Goal: Transaction & Acquisition: Purchase product/service

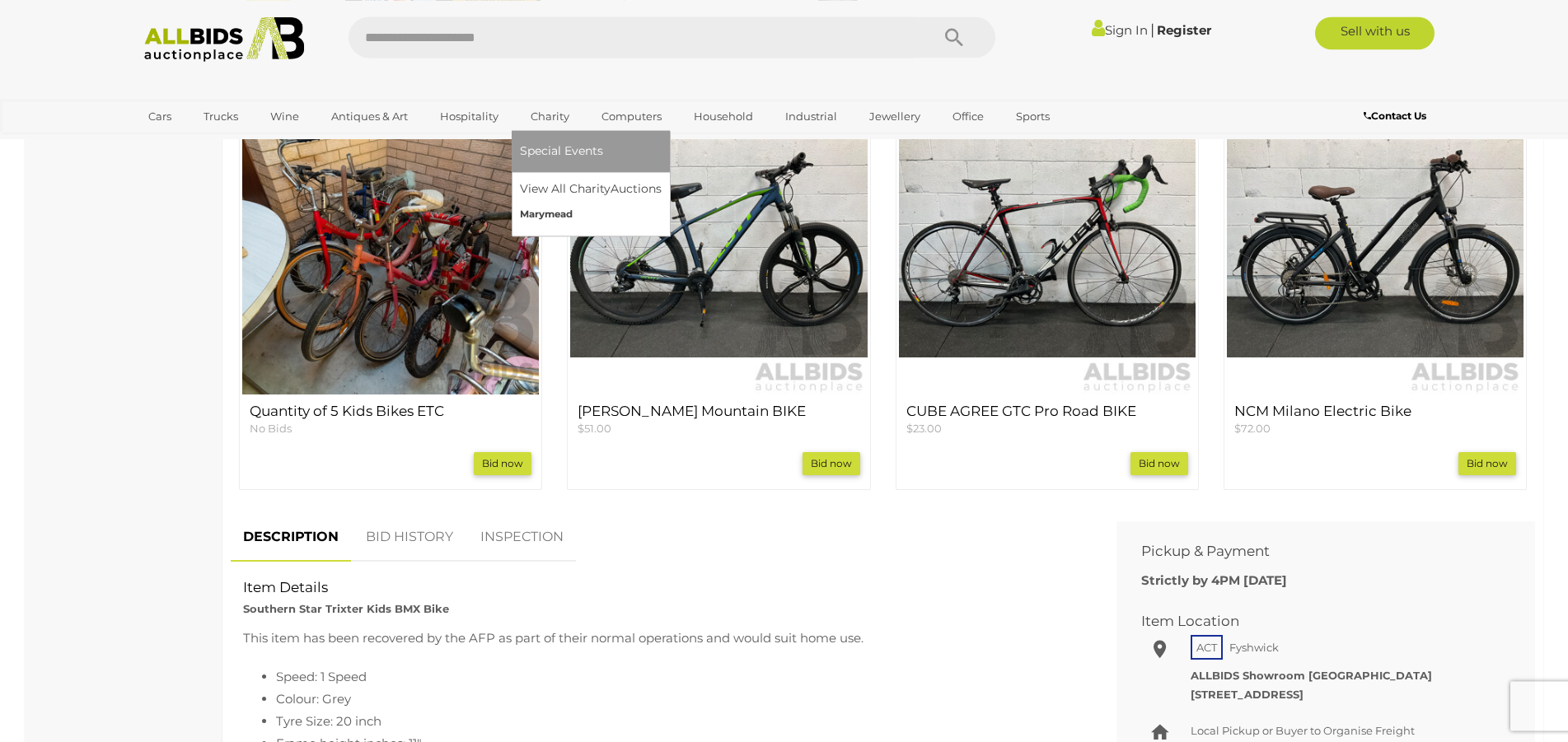
scroll to position [589, 0]
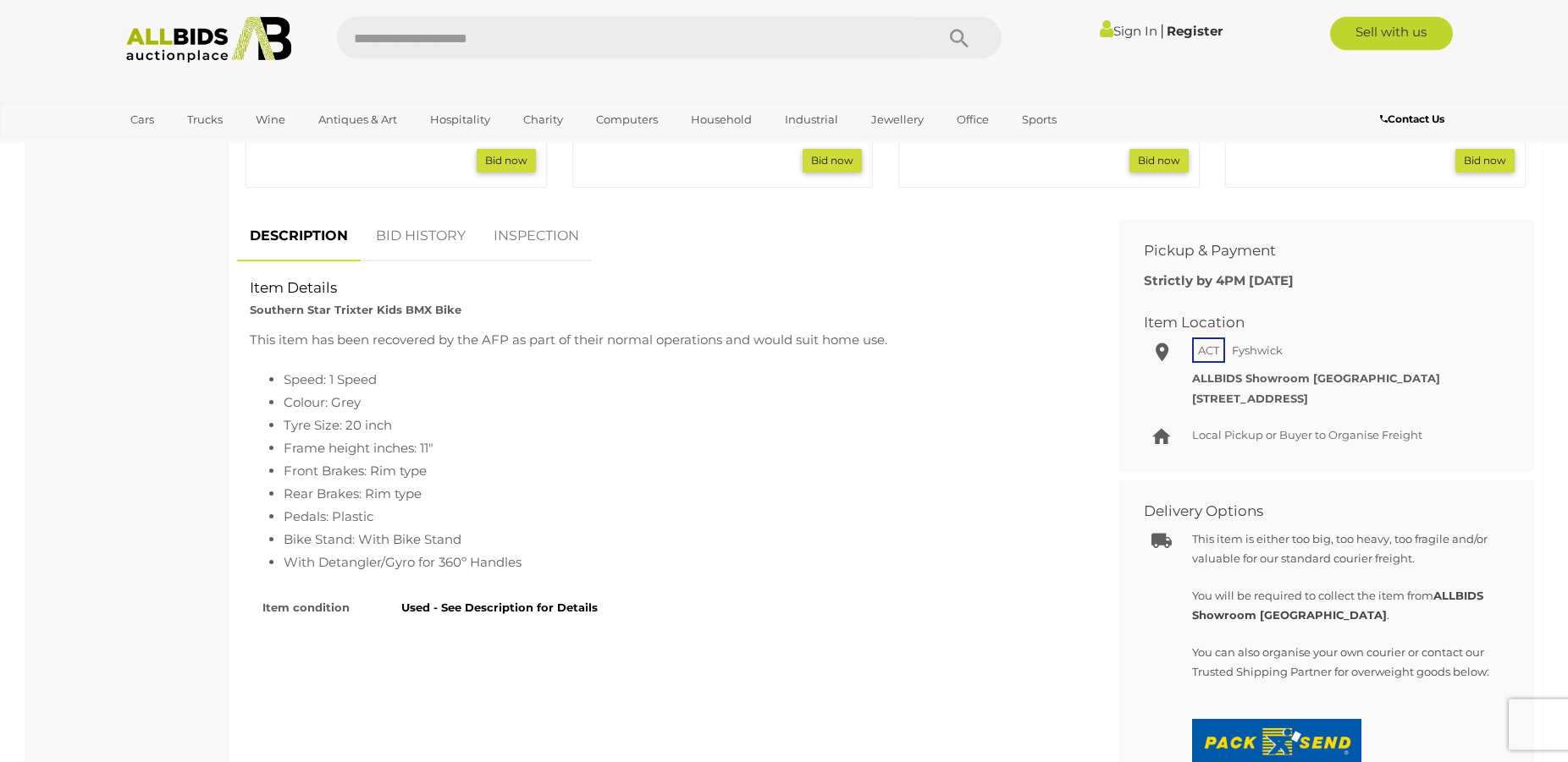
scroll to position [863, 0]
click at [392, 239] on link "BID HISTORY" at bounding box center [420, 238] width 115 height 50
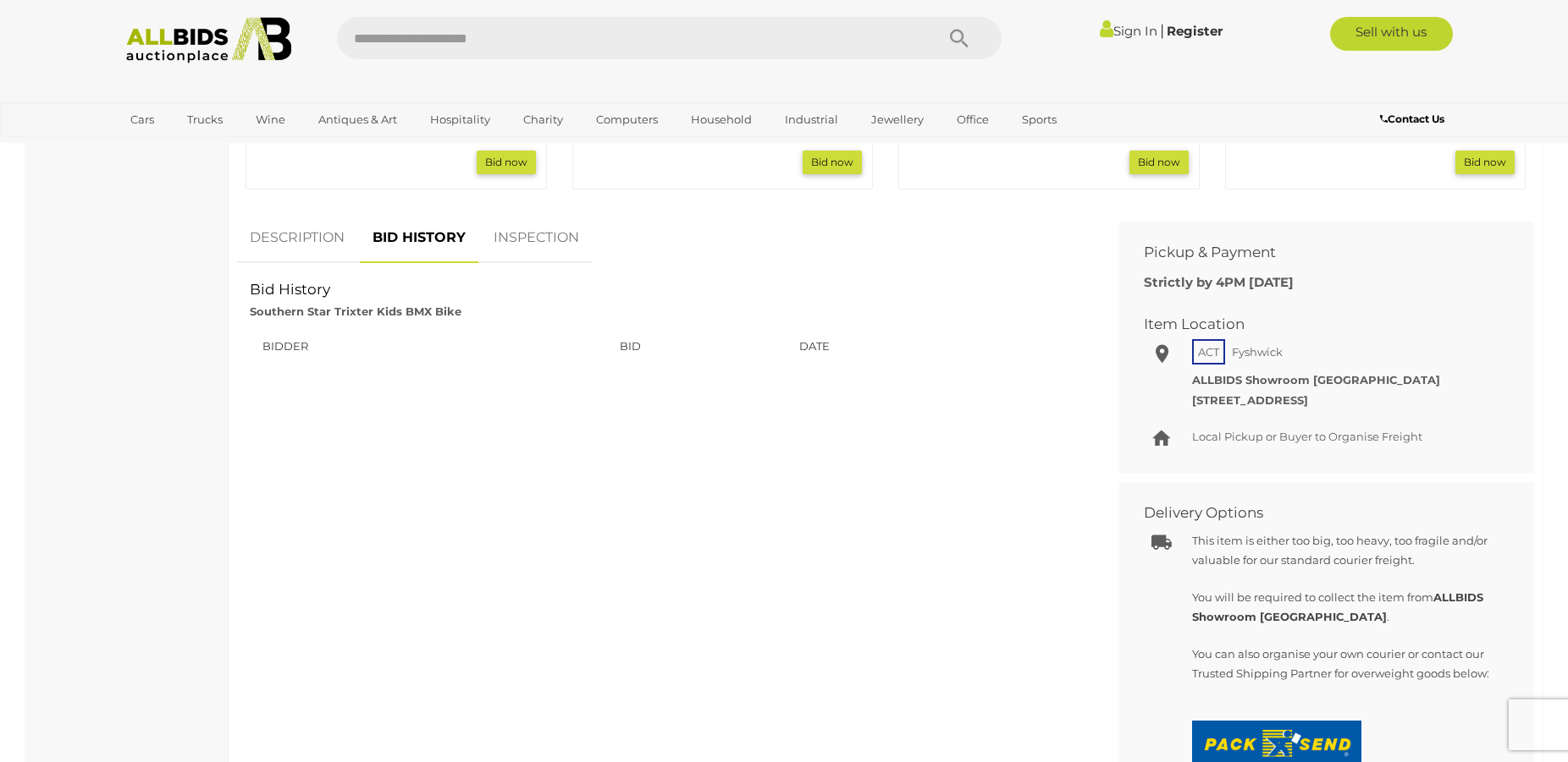
click at [502, 240] on link "INSPECTION" at bounding box center [536, 238] width 110 height 50
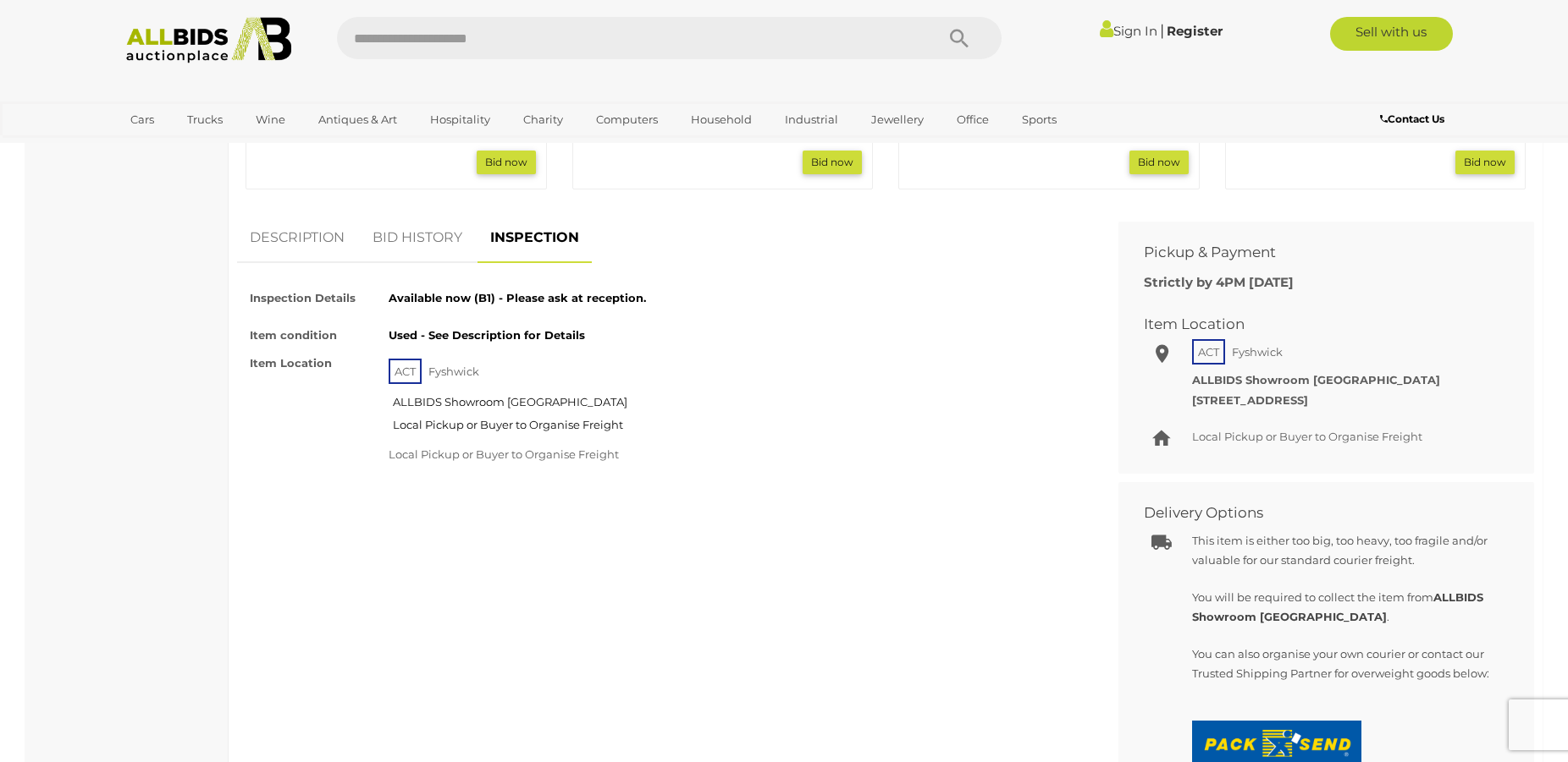
click at [313, 247] on link "DESCRIPTION" at bounding box center [297, 238] width 120 height 50
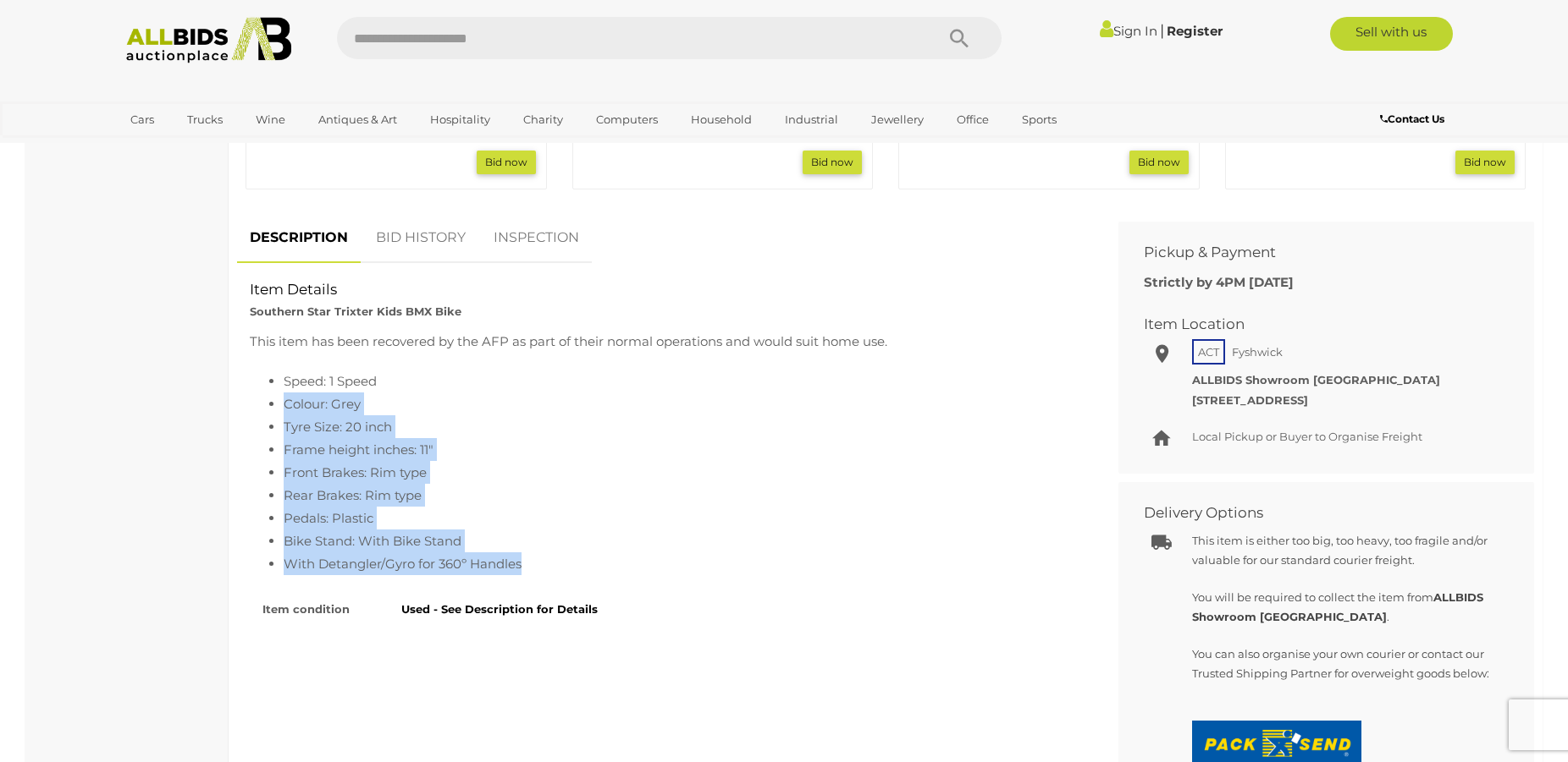
drag, startPoint x: 281, startPoint y: 396, endPoint x: 533, endPoint y: 565, distance: 303.4
click at [533, 565] on ul "Speed: 1 Speed Colour: Grey Tyre Size: 20 inch Frame height inches: 11" Front B…" at bounding box center [664, 472] width 830 height 205
copy ul "Colour: Grey Tyre Size: 20 inch Frame height inches: 11" Front Brakes: Rim type…"
click at [682, 479] on li "Front Brakes: Rim type" at bounding box center [682, 472] width 797 height 23
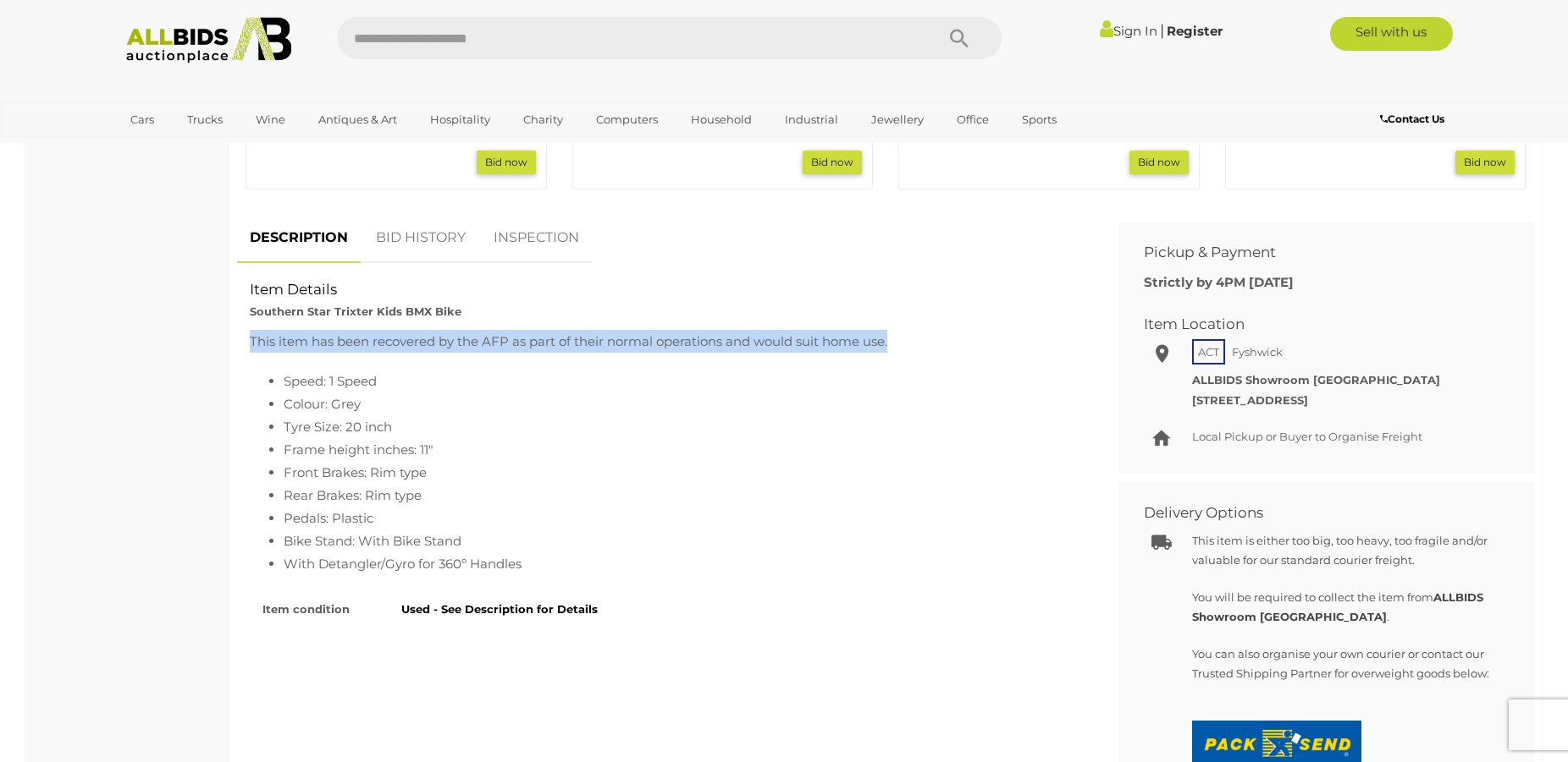
drag, startPoint x: 253, startPoint y: 348, endPoint x: 935, endPoint y: 343, distance: 682.0
click at [935, 343] on p "This item has been recovered by the AFP as part of their normal operations and …" at bounding box center [664, 341] width 830 height 23
copy p "This item has been recovered by the AFP as part of their normal operations and …"
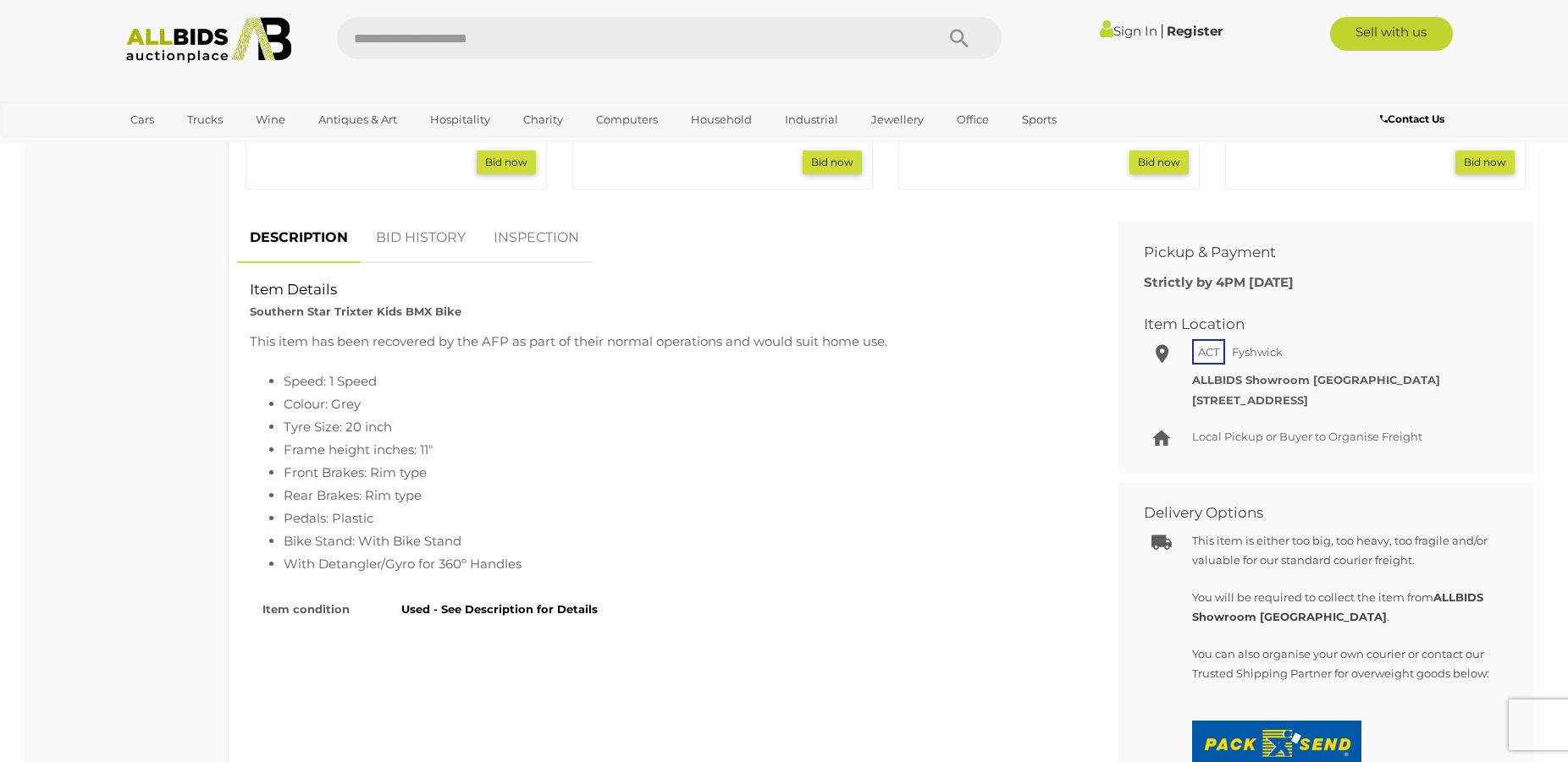
click at [517, 471] on li "Front Brakes: Rim type" at bounding box center [682, 472] width 797 height 23
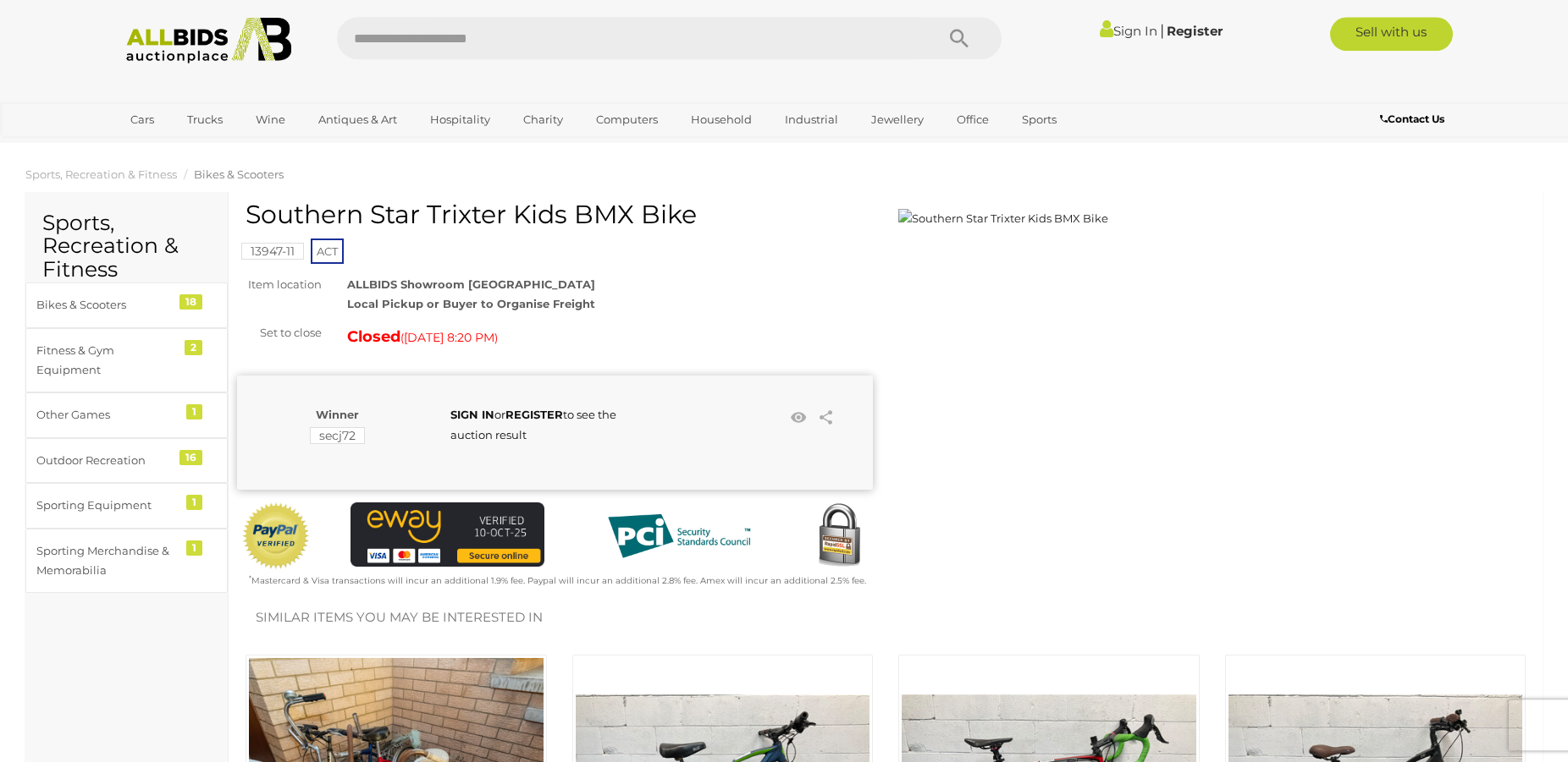
scroll to position [0, 0]
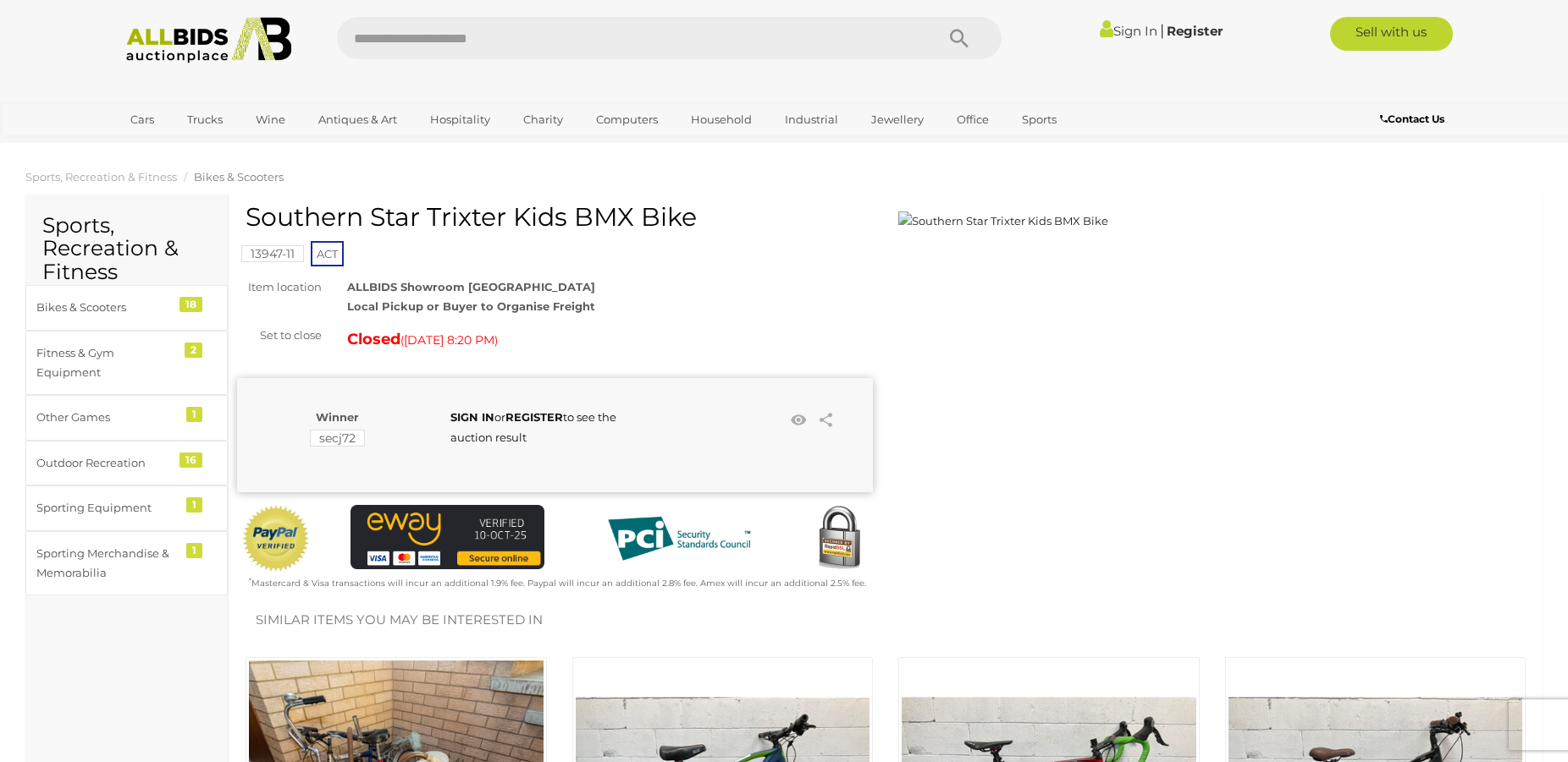
click at [247, 256] on mark "13947-11" at bounding box center [272, 253] width 62 height 17
drag, startPoint x: 248, startPoint y: 222, endPoint x: 698, endPoint y: 229, distance: 450.1
click at [698, 229] on h1 "Southern Star Trixter Kids BMX Bike" at bounding box center [557, 216] width 623 height 28
copy h1 "Southern Star Trixter Kids BMX Bike"
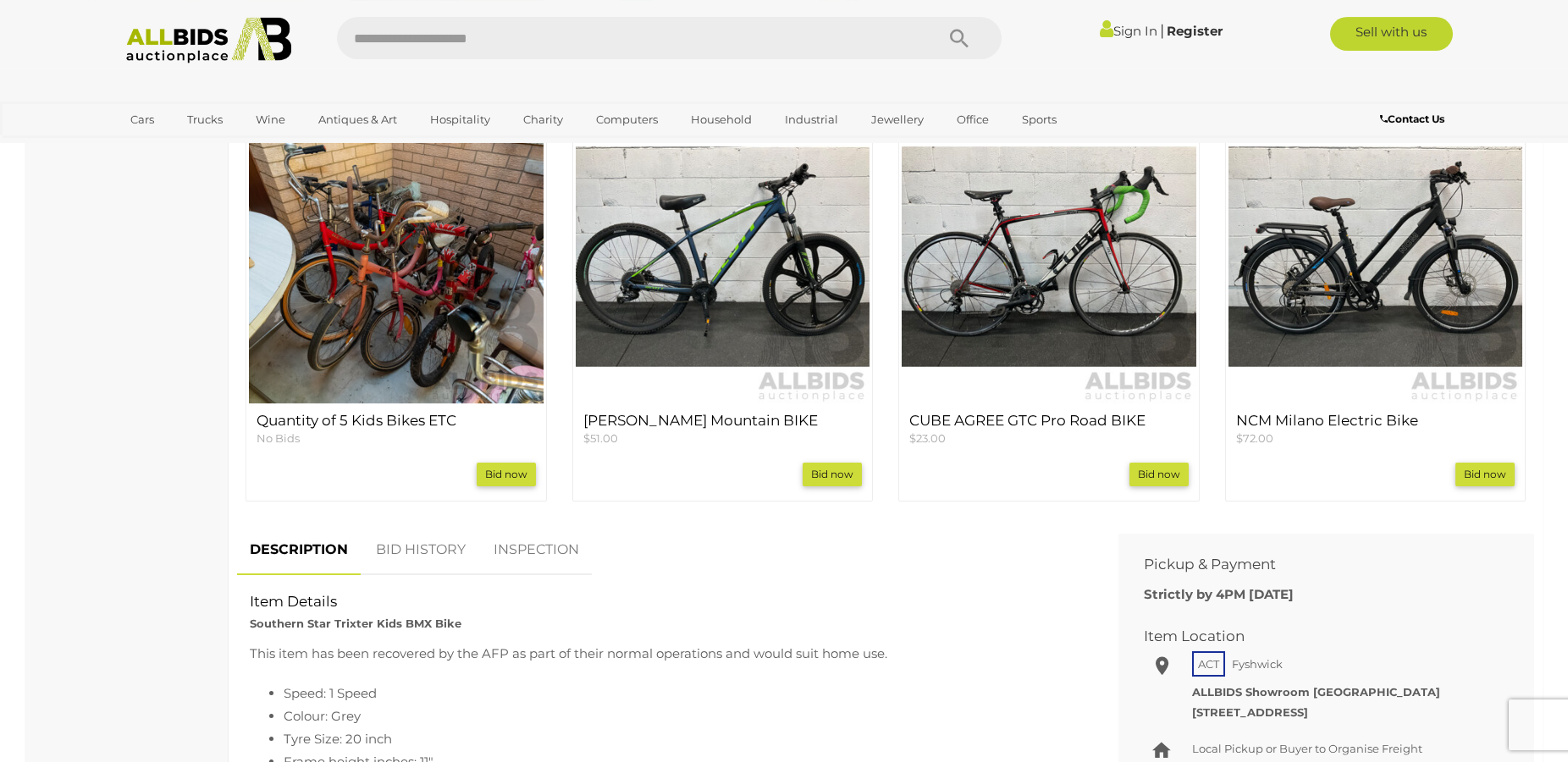
scroll to position [518, 0]
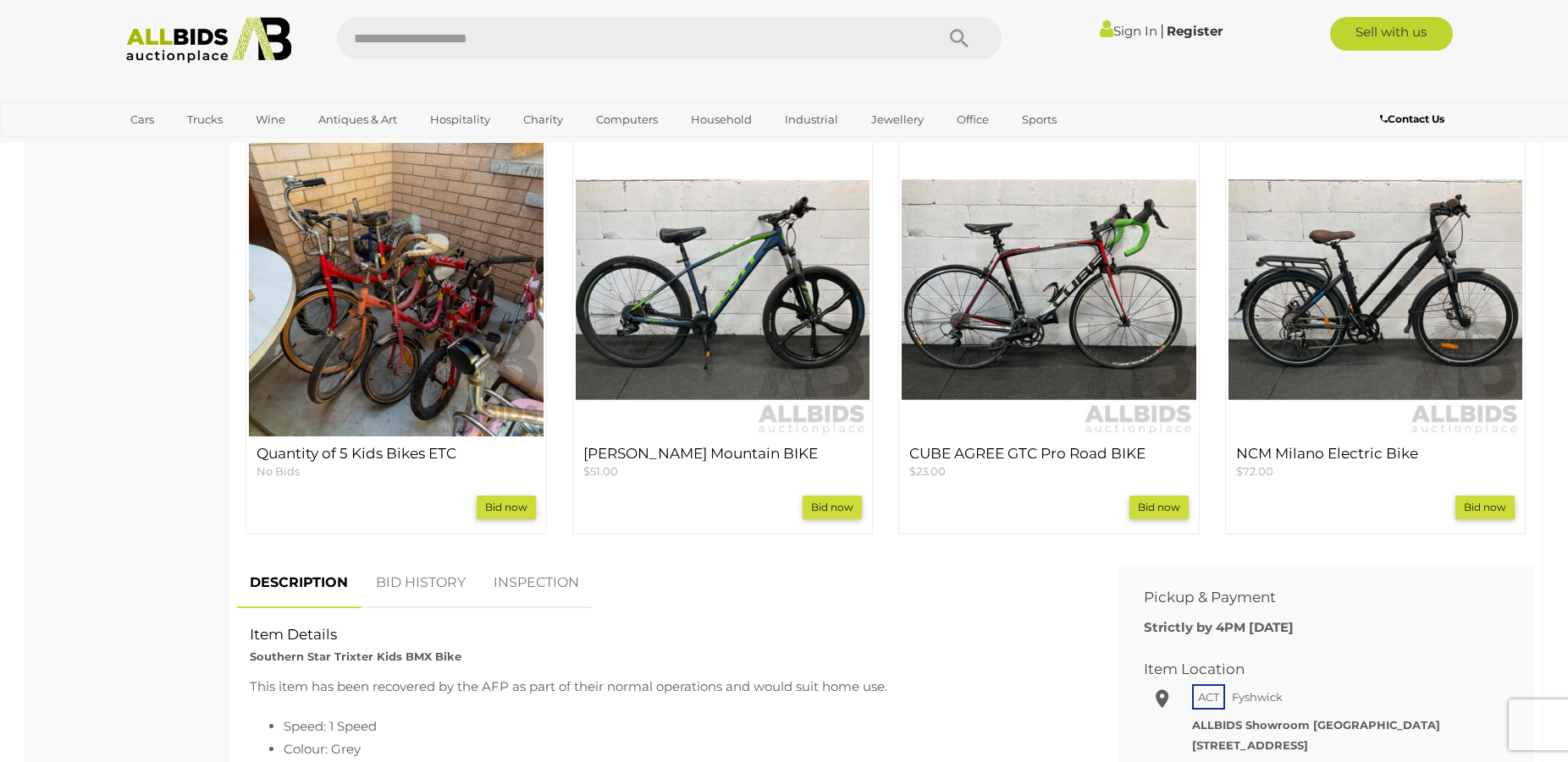
click at [760, 355] on img at bounding box center [722, 290] width 294 height 294
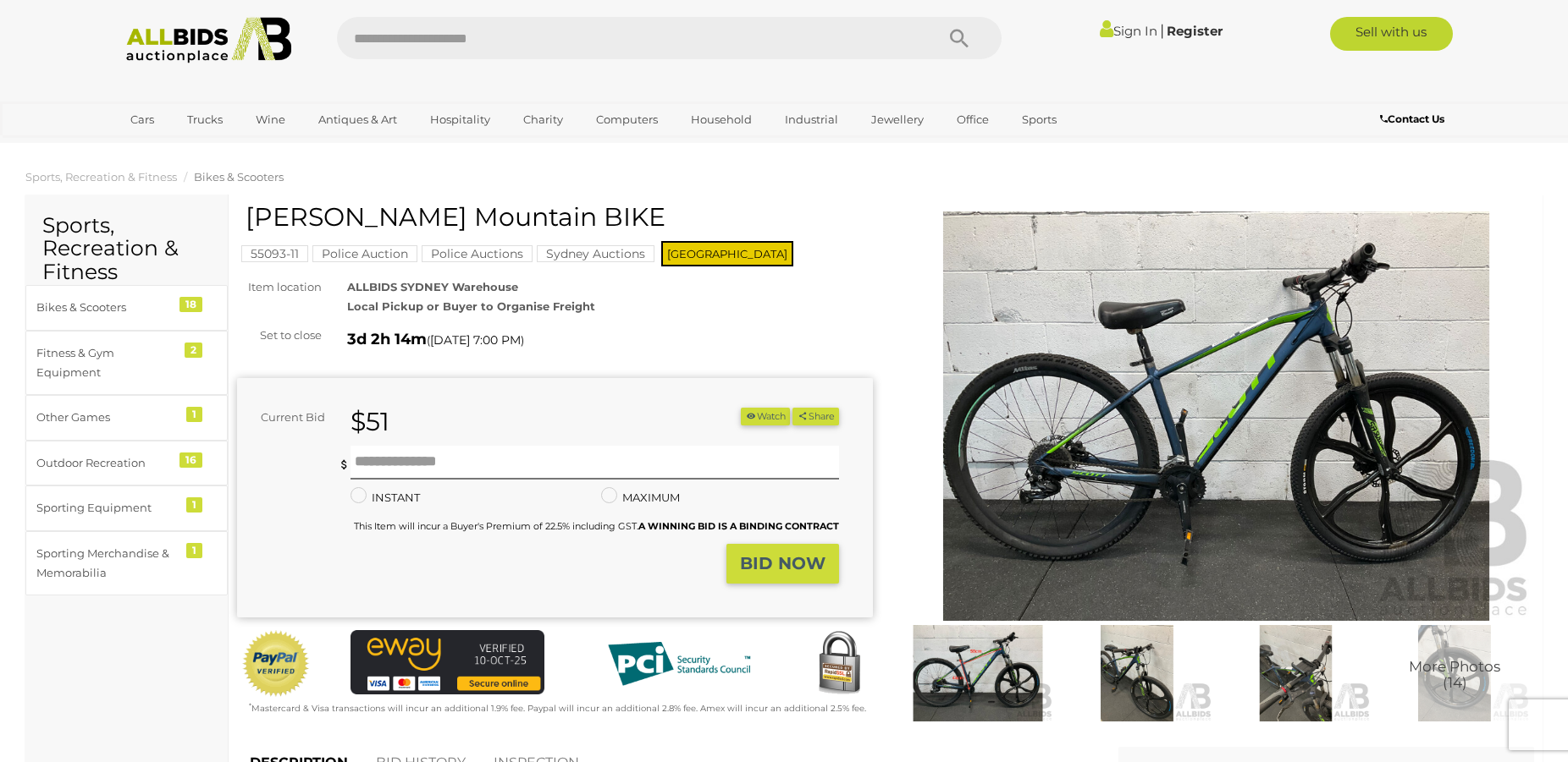
click at [571, 43] on input "text" at bounding box center [626, 38] width 580 height 43
type input "***"
click at [167, 293] on link "Bikes & Scooters 18" at bounding box center [126, 308] width 202 height 45
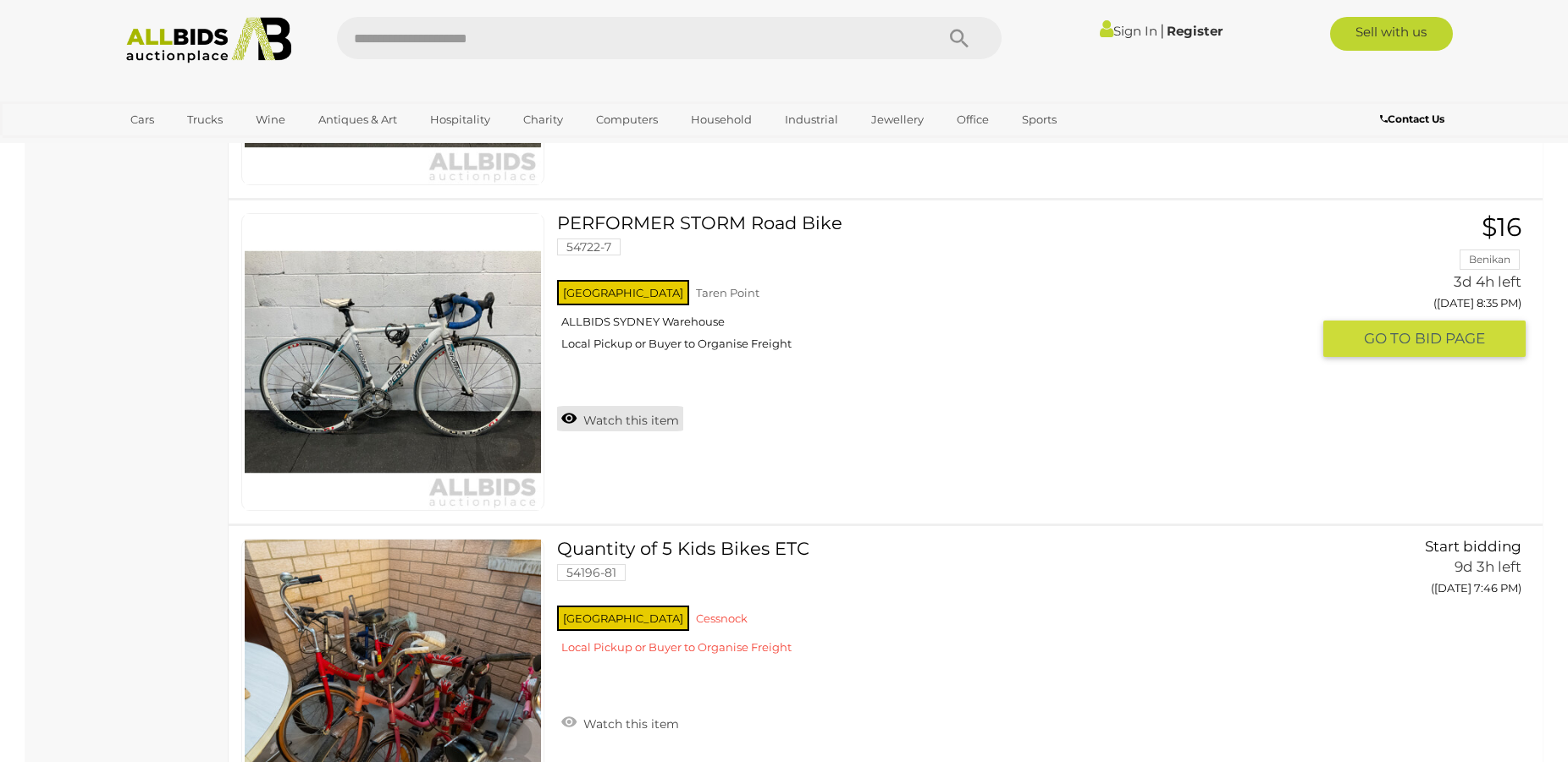
scroll to position [6012, 0]
